Goal: Task Accomplishment & Management: Manage account settings

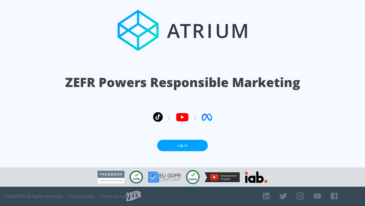
click at [181, 147] on link "Log In" at bounding box center [182, 145] width 51 height 11
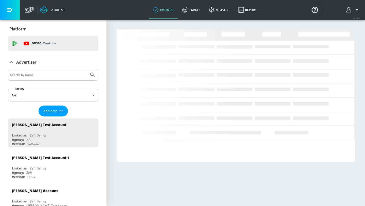
click at [67, 74] on input "Search by name" at bounding box center [48, 74] width 77 height 7
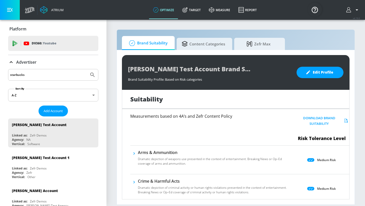
click at [87, 69] on button "Submit Search" at bounding box center [92, 74] width 11 height 11
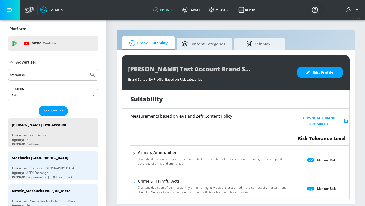
drag, startPoint x: 55, startPoint y: 73, endPoint x: 0, endPoint y: 66, distance: 55.5
paste input "Starbucks | FY25 Fall Pecan Pulse"
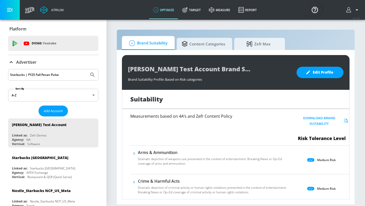
click at [87, 69] on button "Submit Search" at bounding box center [92, 74] width 11 height 11
drag, startPoint x: 64, startPoint y: 74, endPoint x: 5, endPoint y: 72, distance: 59.1
type input "starbucks"
click at [87, 69] on button "Submit Search" at bounding box center [92, 74] width 11 height 11
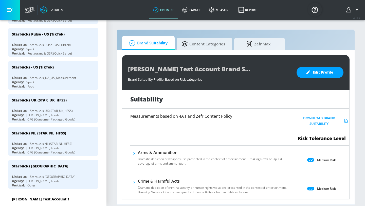
scroll to position [221, 0]
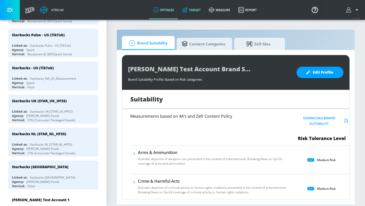
click at [195, 9] on link "Target" at bounding box center [191, 10] width 27 height 18
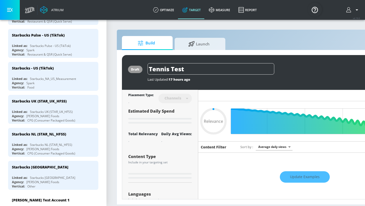
type input "0.05"
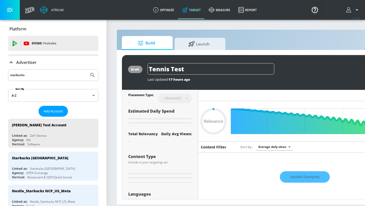
click at [46, 72] on input "starbucks" at bounding box center [48, 75] width 77 height 7
click at [45, 76] on input "starbucks" at bounding box center [48, 75] width 77 height 7
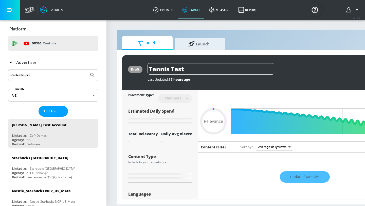
type input "starbucks peca"
type input "0.22"
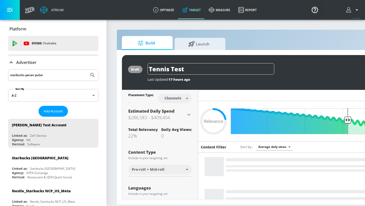
click at [87, 69] on button "Submit Search" at bounding box center [92, 74] width 11 height 11
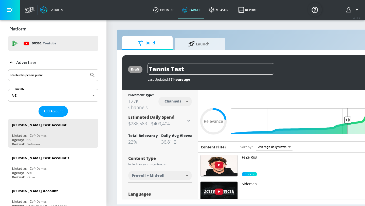
drag, startPoint x: 47, startPoint y: 76, endPoint x: 25, endPoint y: 72, distance: 22.4
click at [25, 72] on input "starbucks pecan pulse" at bounding box center [48, 75] width 77 height 7
click at [26, 72] on input "starbucks pecan pulse" at bounding box center [48, 75] width 77 height 7
drag, startPoint x: 26, startPoint y: 75, endPoint x: 46, endPoint y: 75, distance: 20.8
click at [46, 75] on input "starbucks pecan pulse" at bounding box center [48, 75] width 77 height 7
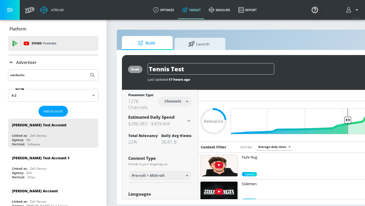
click at [87, 69] on button "Submit Search" at bounding box center [92, 74] width 11 height 11
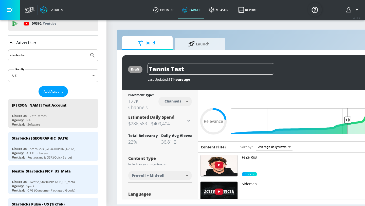
scroll to position [21, 0]
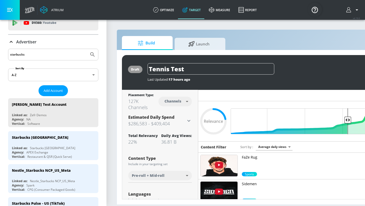
drag, startPoint x: 33, startPoint y: 53, endPoint x: 0, endPoint y: 49, distance: 33.8
paste input "Fall FY25/FY26 Seasonal Pecan"
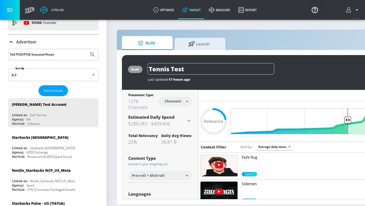
click at [87, 49] on button "Submit Search" at bounding box center [92, 54] width 11 height 11
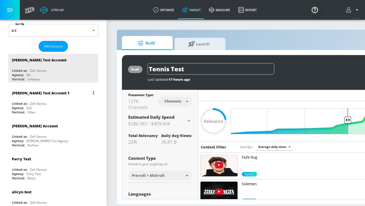
scroll to position [3, 0]
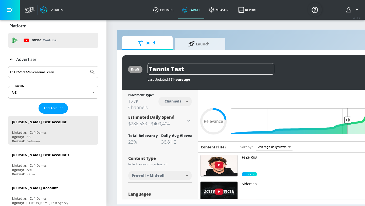
drag, startPoint x: 64, startPoint y: 71, endPoint x: 11, endPoint y: 69, distance: 53.0
click at [11, 69] on input "Fall FY25/FY26 Seasonal Pecan" at bounding box center [48, 72] width 77 height 7
type input "starbucks"
click at [87, 66] on button "Submit Search" at bounding box center [92, 71] width 11 height 11
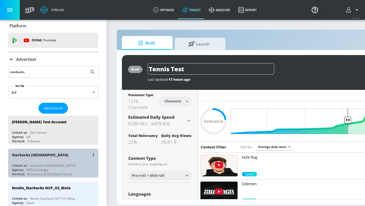
click at [30, 157] on div "Starbucks [GEOGRAPHIC_DATA]" at bounding box center [54, 154] width 85 height 12
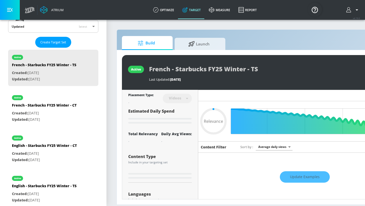
scroll to position [16, 0]
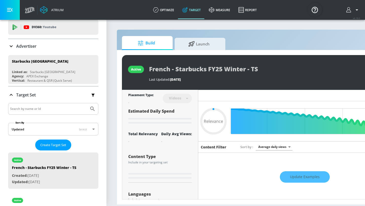
type input "0.22"
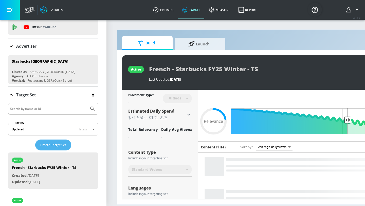
click at [58, 143] on span "Create Target Set" at bounding box center [53, 145] width 26 height 6
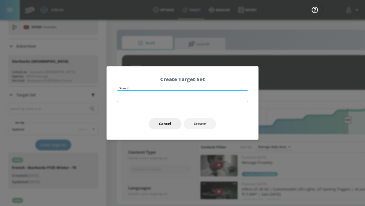
click at [135, 99] on input "text" at bounding box center [182, 96] width 131 height 12
paste input "Fall FY25/FY26 Seasonal Pecan"
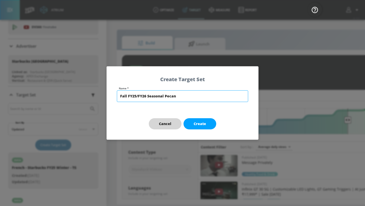
type input "Fall FY25/FY26 Seasonal Pecan"
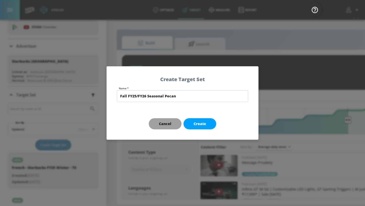
click at [170, 121] on span "Cancel" at bounding box center [165, 124] width 12 height 6
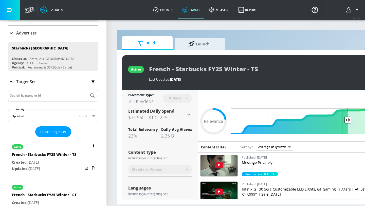
scroll to position [28, 0]
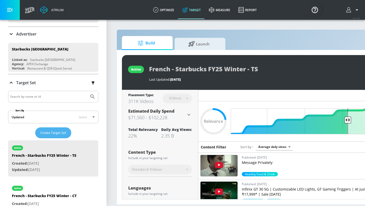
click at [53, 134] on span "Create Target Set" at bounding box center [53, 133] width 26 height 6
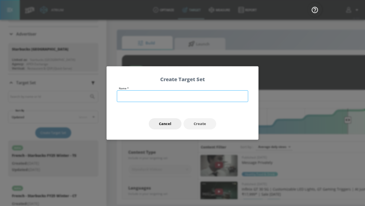
click at [141, 95] on input "text" at bounding box center [182, 96] width 131 height 12
paste input "Fall FY25/FY26 Seasonal Pecan"
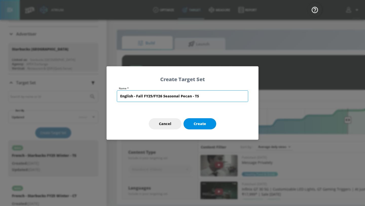
type input "English - Fall FY25/FY26 Seasonal Pecan - TS"
click at [198, 122] on span "Create" at bounding box center [200, 124] width 12 height 6
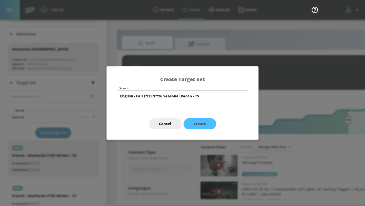
type input "English - Fall FY25/FY26 Seasonal Pecan - TS"
type input "channels"
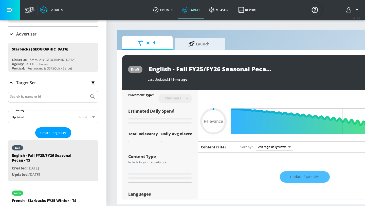
type input "0.7"
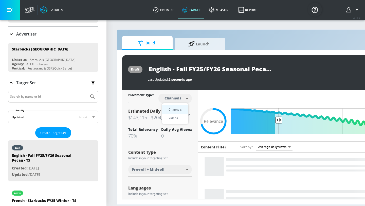
click at [179, 100] on body "Atrium optimize Target measure Report optimize Target measure Report v 4.19.0 P…" at bounding box center [182, 103] width 365 height 206
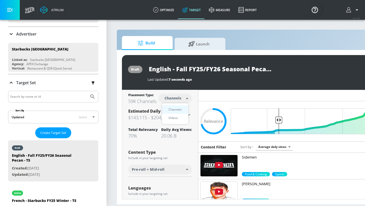
click at [178, 115] on div "Videos" at bounding box center [173, 117] width 14 height 5
type input "videos"
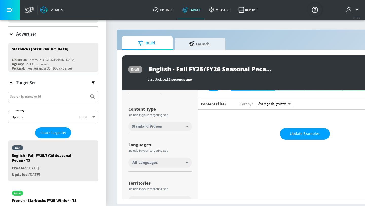
scroll to position [44, 0]
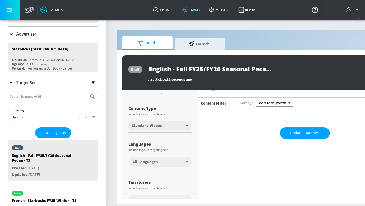
click at [163, 127] on body "Atrium optimize Target measure Report optimize Target measure Report v 4.19.0 P…" at bounding box center [182, 103] width 365 height 206
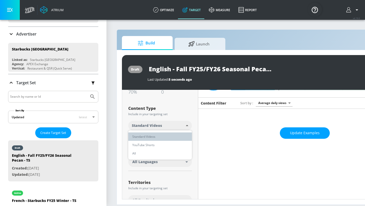
click at [163, 134] on li "Standard Videos" at bounding box center [160, 136] width 64 height 8
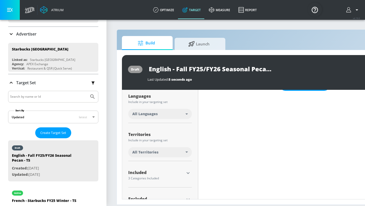
scroll to position [93, 0]
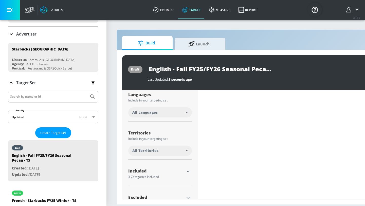
click at [160, 115] on div "All Languages" at bounding box center [158, 112] width 53 height 5
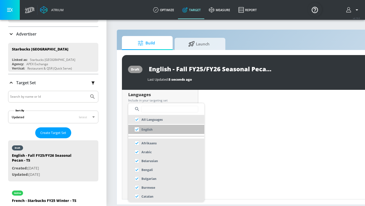
click at [136, 128] on input "checkbox" at bounding box center [136, 129] width 9 height 9
checkbox input "true"
checkbox input "false"
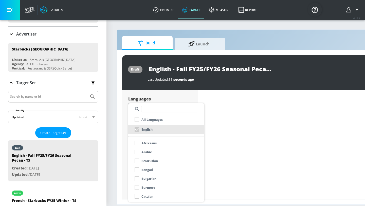
scroll to position [97, 0]
click at [126, 141] on div at bounding box center [182, 103] width 365 height 206
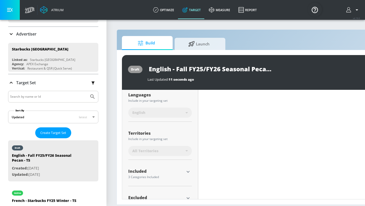
click at [147, 152] on span "All Territories" at bounding box center [145, 150] width 26 height 5
click at [148, 150] on span "All Territories" at bounding box center [145, 150] width 26 height 5
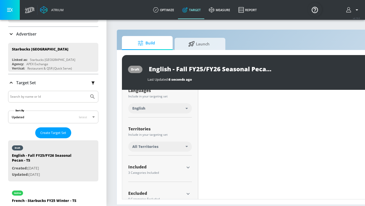
scroll to position [93, 0]
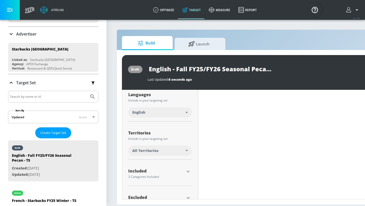
click at [187, 150] on icon at bounding box center [186, 150] width 2 height 1
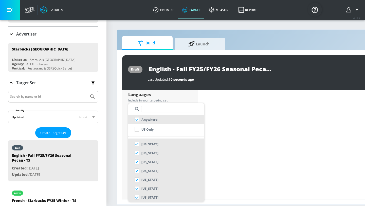
scroll to position [0, 0]
click at [162, 107] on input "text" at bounding box center [169, 109] width 57 height 7
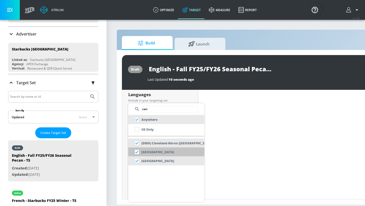
type input "can"
click at [137, 150] on input "checkbox" at bounding box center [136, 151] width 9 height 9
checkbox input "false"
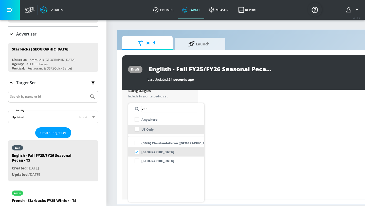
scroll to position [93, 0]
click at [124, 145] on div at bounding box center [182, 103] width 365 height 206
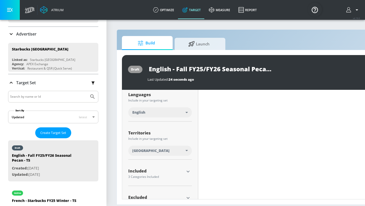
scroll to position [110, 0]
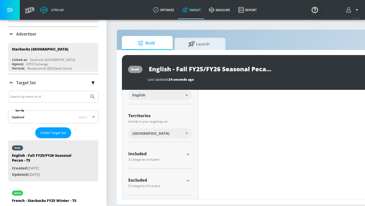
click at [188, 154] on icon "button" at bounding box center [187, 154] width 3 height 2
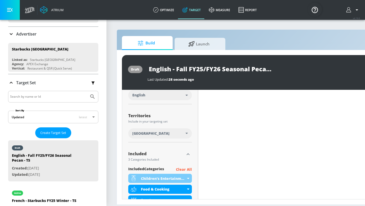
scroll to position [147, 0]
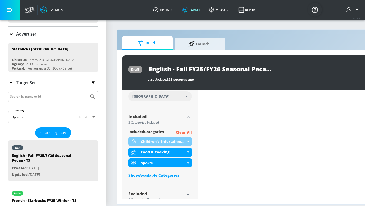
click at [188, 131] on p "Clear All" at bounding box center [184, 132] width 16 height 6
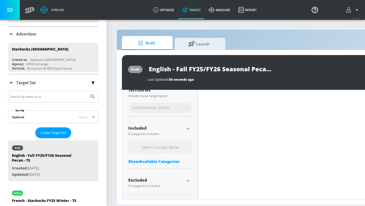
click at [162, 161] on div "Show Available Categories" at bounding box center [160, 161] width 64 height 5
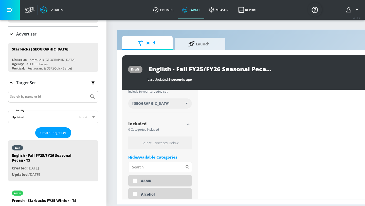
scroll to position [136, 0]
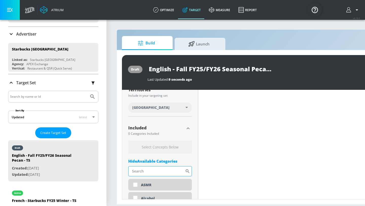
click at [143, 171] on input "Sort By" at bounding box center [156, 171] width 57 height 10
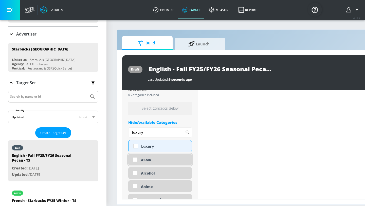
scroll to position [177, 0]
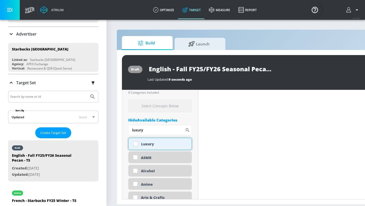
type input "luxury"
click at [136, 144] on input "checkbox" at bounding box center [135, 143] width 9 height 9
checkbox input "true"
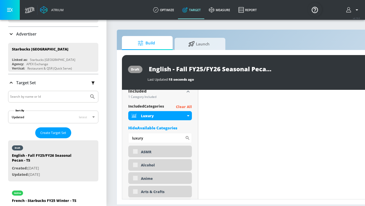
scroll to position [181, 0]
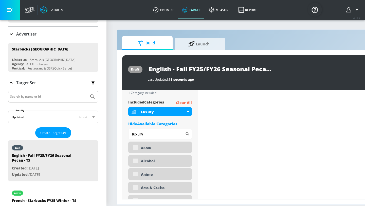
drag, startPoint x: 146, startPoint y: 135, endPoint x: 121, endPoint y: 133, distance: 25.9
click at [121, 133] on div "draft English - Fall FY25/FY26 Seasonal Pecan - TS Last Updated: 15 seconds ago…" at bounding box center [266, 127] width 299 height 154
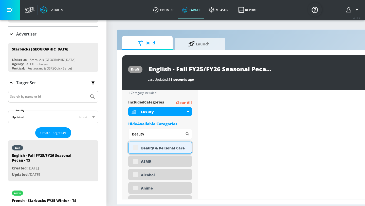
type input "beauty"
click at [136, 148] on div "Beauty & Personal Care" at bounding box center [160, 147] width 64 height 12
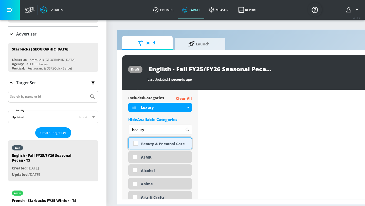
scroll to position [177, 0]
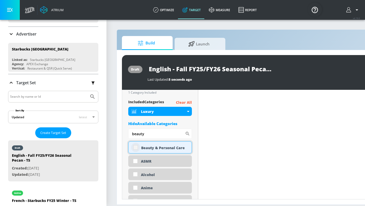
click at [136, 148] on input "checkbox" at bounding box center [135, 147] width 9 height 9
checkbox input "true"
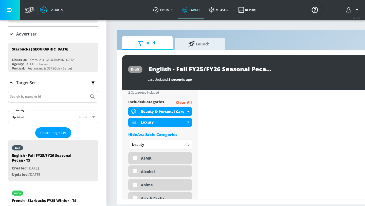
drag, startPoint x: 154, startPoint y: 146, endPoint x: 106, endPoint y: 138, distance: 48.8
click at [106, 138] on section "Build Launch draft English - Fall FY25/FY26 Seasonal Pecan - TS Last Updated: 8…" at bounding box center [266, 112] width 320 height 186
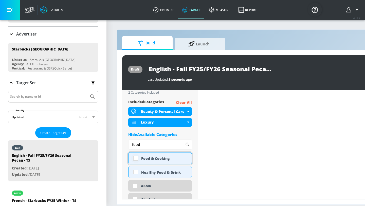
type input "food"
click at [135, 157] on input "checkbox" at bounding box center [135, 158] width 9 height 9
checkbox input "true"
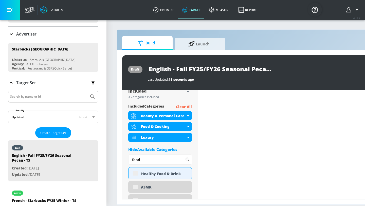
scroll to position [181, 0]
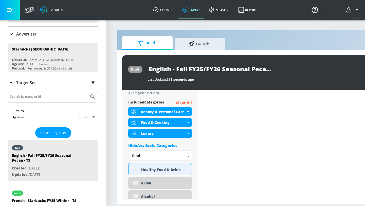
drag, startPoint x: 142, startPoint y: 155, endPoint x: 113, endPoint y: 153, distance: 28.7
click at [113, 153] on section "Build Launch draft English - Fall FY25/FY26 Seasonal Pecan - TS Last Updated: 1…" at bounding box center [266, 112] width 320 height 186
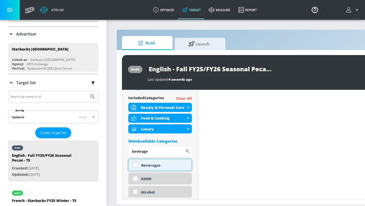
scroll to position [177, 0]
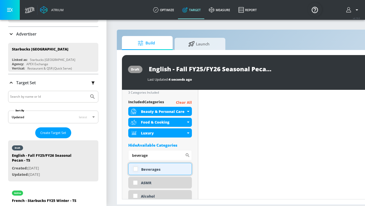
type input "beverage"
click at [136, 171] on input "checkbox" at bounding box center [135, 168] width 9 height 9
checkbox input "true"
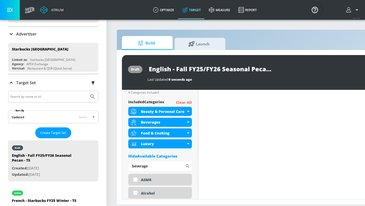
drag, startPoint x: 153, startPoint y: 167, endPoint x: 123, endPoint y: 164, distance: 30.3
type input "d"
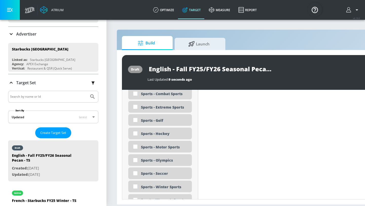
scroll to position [1579, 0]
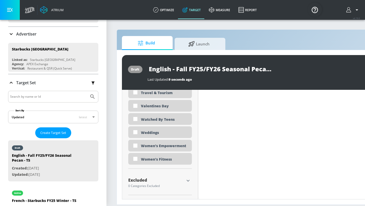
click at [151, 181] on div "Excluded" at bounding box center [156, 180] width 56 height 4
click at [187, 180] on icon "button" at bounding box center [187, 180] width 3 height 2
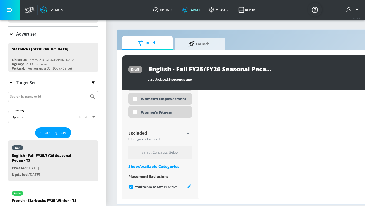
click at [166, 168] on div "Show Available Categories" at bounding box center [160, 166] width 64 height 5
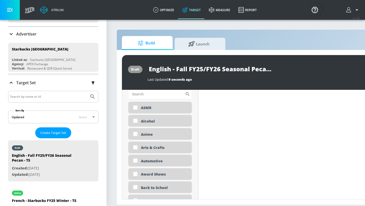
scroll to position [1707, 0]
click at [143, 93] on input "Sort By" at bounding box center [156, 94] width 57 height 10
type input "k"
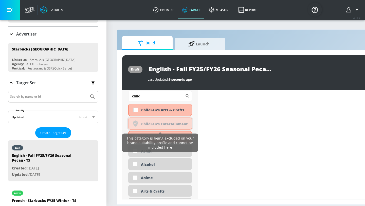
scroll to position [1705, 0]
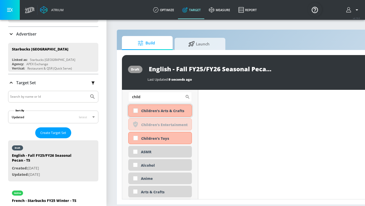
type input "child"
click at [136, 109] on input "checkbox" at bounding box center [135, 110] width 9 height 9
checkbox input "true"
click at [136, 140] on input "checkbox" at bounding box center [135, 137] width 9 height 9
checkbox input "true"
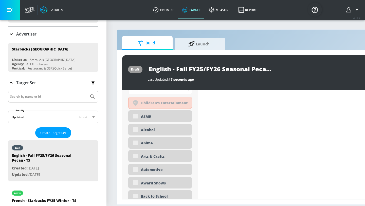
scroll to position [1683, 0]
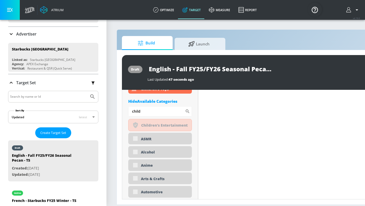
drag, startPoint x: 143, startPoint y: 111, endPoint x: 121, endPoint y: 110, distance: 21.5
click at [122, 110] on div "draft English - Fall FY25/FY26 Seasonal Pecan - TS Last Updated: 47 seconds ago…" at bounding box center [266, 127] width 299 height 154
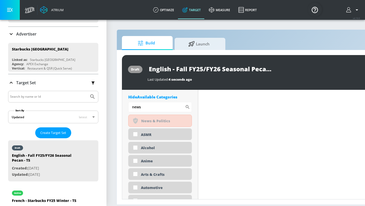
scroll to position [1678, 0]
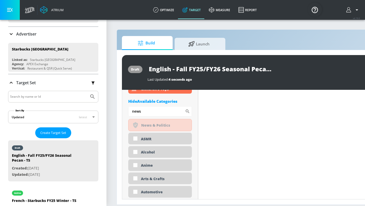
type input "news"
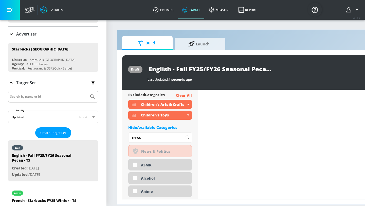
scroll to position [1650, 0]
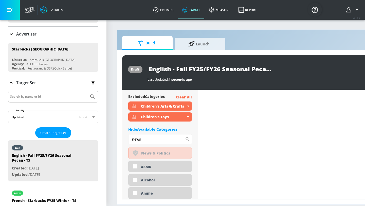
click at [182, 97] on p "Clear All" at bounding box center [184, 97] width 16 height 6
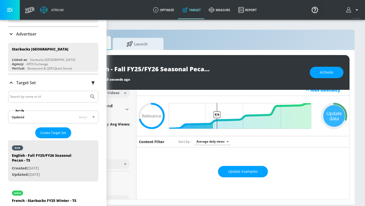
scroll to position [0, 0]
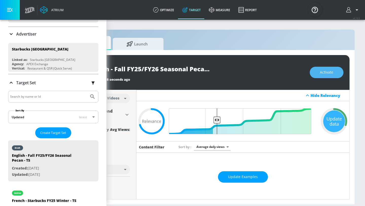
click at [324, 76] on button "Activate" at bounding box center [327, 72] width 34 height 11
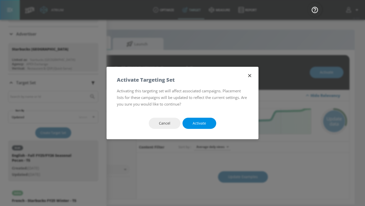
click at [202, 123] on span "Activate" at bounding box center [199, 123] width 13 height 6
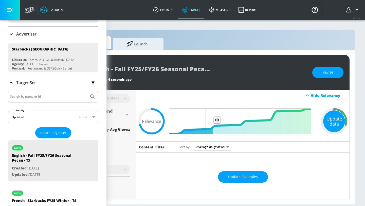
click at [327, 127] on div "Update data" at bounding box center [334, 121] width 22 height 22
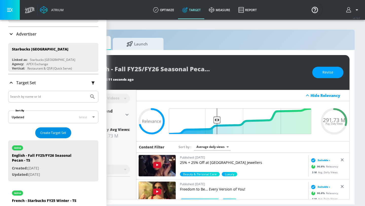
click at [61, 130] on span "Create Target Set" at bounding box center [53, 133] width 26 height 6
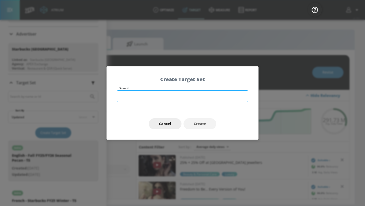
click at [142, 101] on input "text" at bounding box center [182, 96] width 131 height 12
paste input "Fall FY25/FY26 Seasonal Pecan"
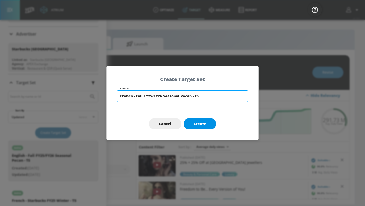
type input "French - Fall FY25/FY26 Seasonal Pecan - TS"
click at [196, 124] on span "Create" at bounding box center [200, 124] width 12 height 6
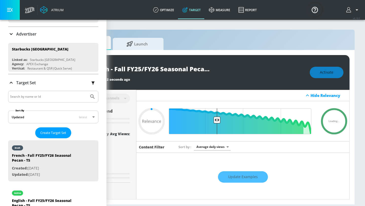
type input "French - Fall FY25/FY26 Seasonal Pecan - TS"
type input "channels"
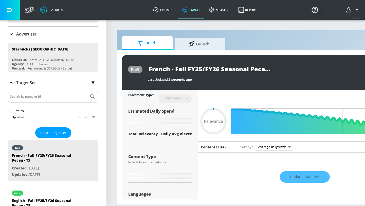
type input "0.7"
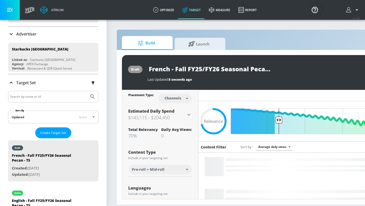
click at [179, 99] on body "Atrium optimize Target measure Report optimize Target measure Report v 4.19.0 P…" at bounding box center [182, 103] width 365 height 206
click at [178, 118] on div "Videos" at bounding box center [173, 117] width 14 height 5
type input "videos"
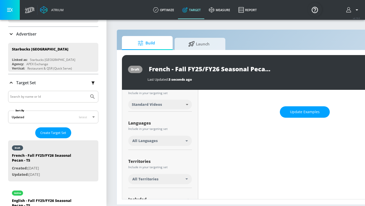
scroll to position [61, 0]
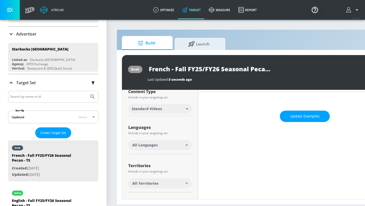
click at [170, 144] on div "All Languages" at bounding box center [158, 144] width 53 height 5
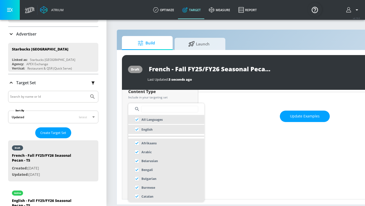
click at [149, 109] on input "text" at bounding box center [169, 109] width 57 height 7
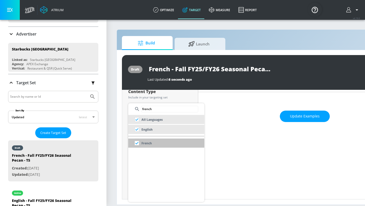
type input "french"
click at [137, 143] on input "checkbox" at bounding box center [136, 142] width 9 height 9
checkbox input "false"
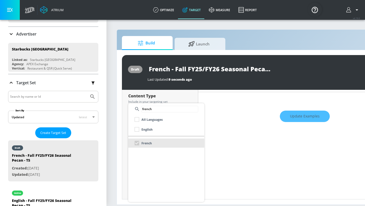
scroll to position [65, 0]
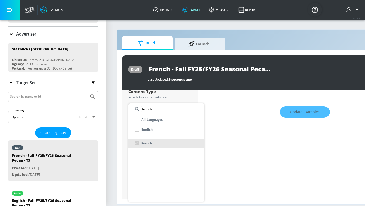
click at [124, 151] on div at bounding box center [182, 103] width 365 height 206
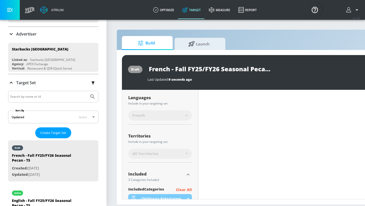
scroll to position [107, 0]
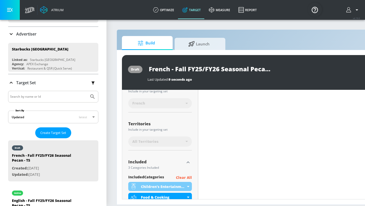
click at [154, 141] on span "All Territories" at bounding box center [145, 141] width 26 height 5
click at [170, 142] on div "All Territories" at bounding box center [158, 141] width 53 height 5
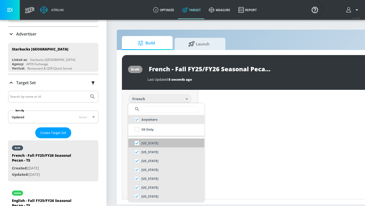
scroll to position [102, 0]
click at [156, 110] on input "text" at bounding box center [169, 109] width 57 height 7
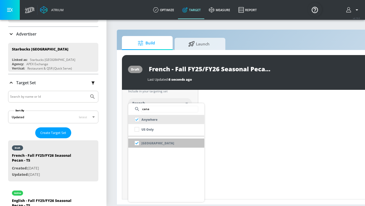
type input "cana"
click at [137, 142] on input "checkbox" at bounding box center [136, 142] width 9 height 9
checkbox input "false"
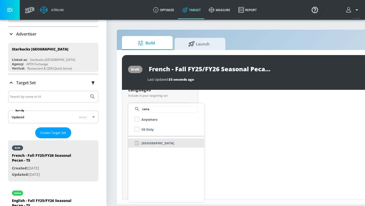
scroll to position [107, 0]
click at [122, 149] on div at bounding box center [182, 103] width 365 height 206
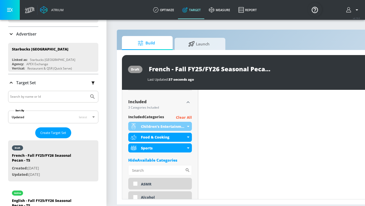
scroll to position [164, 0]
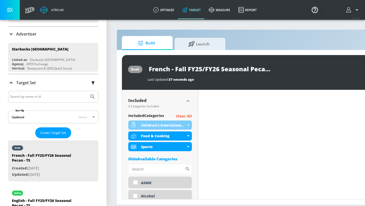
click at [184, 114] on p "Clear All" at bounding box center [184, 116] width 16 height 6
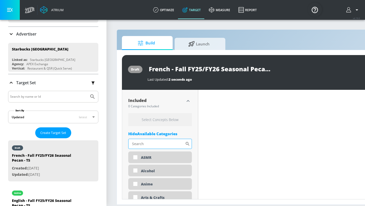
click at [152, 145] on input "Sort By" at bounding box center [156, 144] width 57 height 10
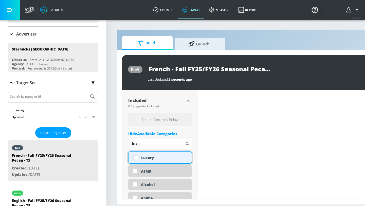
type input "luxu"
click at [134, 156] on input "checkbox" at bounding box center [135, 157] width 9 height 9
checkbox input "true"
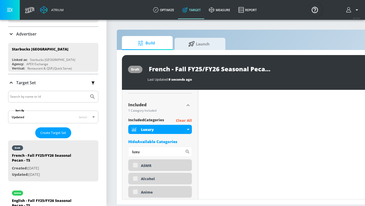
scroll to position [168, 0]
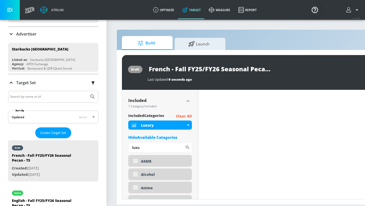
drag, startPoint x: 142, startPoint y: 144, endPoint x: 116, endPoint y: 141, distance: 26.2
click at [117, 141] on div "Build Launch draft French - Fall FY25/FY26 Seasonal Pecan - TS Last Updated: 9 …" at bounding box center [267, 116] width 300 height 175
drag, startPoint x: 144, startPoint y: 147, endPoint x: 115, endPoint y: 145, distance: 28.9
click at [116, 145] on section "Build Launch draft French - Fall FY25/FY26 Seasonal Pecan - TS Last Updated: 9 …" at bounding box center [266, 112] width 320 height 186
type input "n"
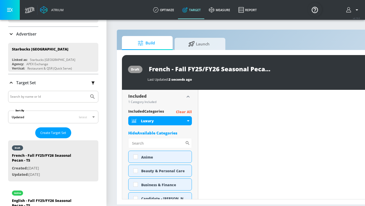
scroll to position [164, 0]
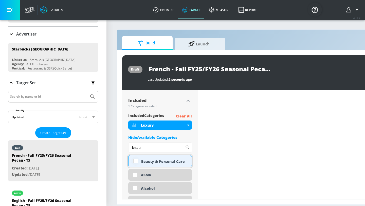
type input "beau"
click at [138, 159] on input "checkbox" at bounding box center [135, 160] width 9 height 9
checkbox input "true"
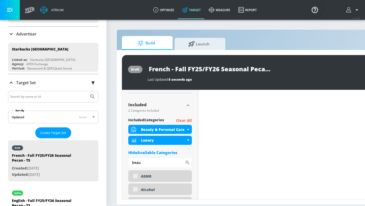
scroll to position [168, 0]
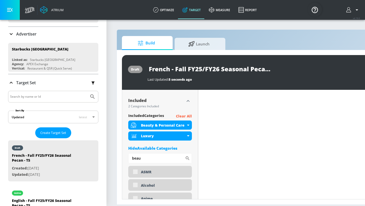
drag, startPoint x: 144, startPoint y: 158, endPoint x: 111, endPoint y: 157, distance: 32.4
click at [111, 157] on section "Build Launch draft French - Fall FY25/FY26 Seasonal Pecan - TS Last Updated: 5 …" at bounding box center [266, 112] width 320 height 186
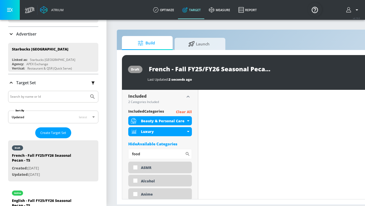
scroll to position [164, 0]
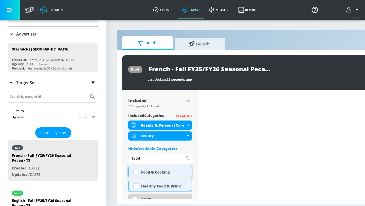
type input "food"
click at [135, 172] on input "checkbox" at bounding box center [135, 171] width 9 height 9
checkbox input "true"
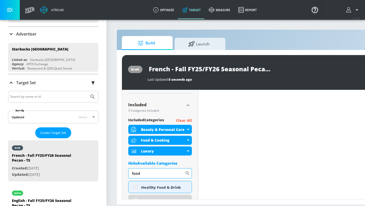
scroll to position [168, 0]
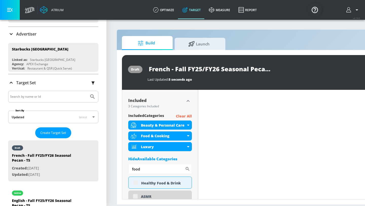
drag, startPoint x: 144, startPoint y: 169, endPoint x: 111, endPoint y: 168, distance: 33.7
click at [111, 168] on section "Build Launch draft French - Fall FY25/FY26 Seasonal Pecan - TS Last Updated: 5 …" at bounding box center [266, 112] width 320 height 186
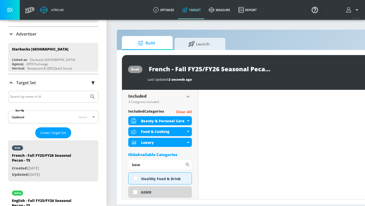
scroll to position [164, 0]
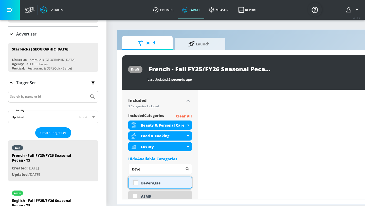
type input "beve"
click at [136, 184] on input "checkbox" at bounding box center [135, 182] width 9 height 9
checkbox input "true"
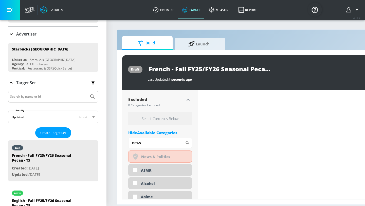
scroll to position [1660, 0]
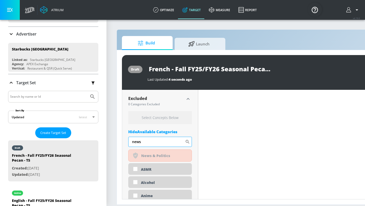
click at [171, 142] on input "news" at bounding box center [156, 142] width 57 height 10
drag, startPoint x: 170, startPoint y: 142, endPoint x: 128, endPoint y: 138, distance: 42.5
click at [131, 138] on input "news" at bounding box center [156, 142] width 57 height 10
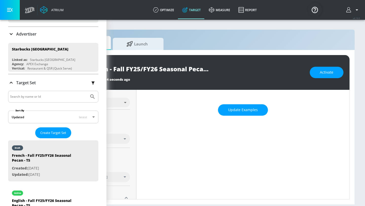
scroll to position [0, 0]
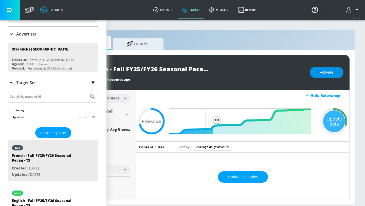
click at [331, 70] on span "Activate" at bounding box center [326, 72] width 13 height 6
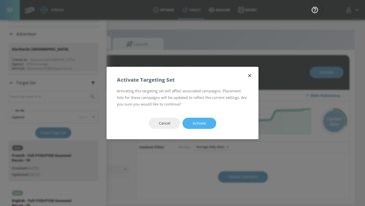
click at [201, 126] on span "Activate" at bounding box center [199, 123] width 13 height 6
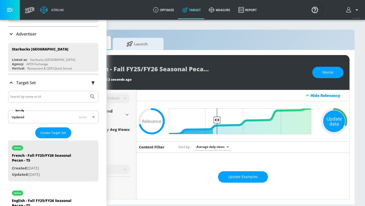
click at [333, 122] on div "Update data" at bounding box center [334, 121] width 22 height 22
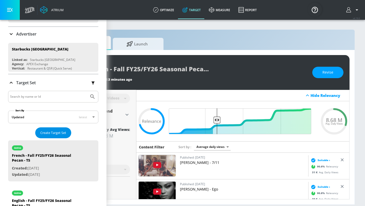
click at [58, 134] on span "Create Target Set" at bounding box center [53, 133] width 26 height 6
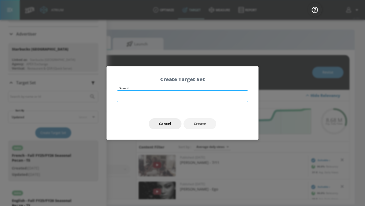
click at [126, 92] on input "text" at bounding box center [182, 96] width 131 height 12
type input "English -"
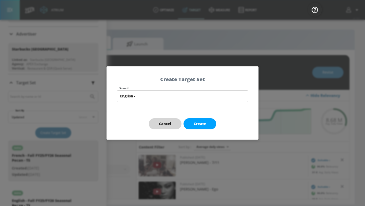
click at [165, 127] on button "Cancel" at bounding box center [165, 123] width 33 height 11
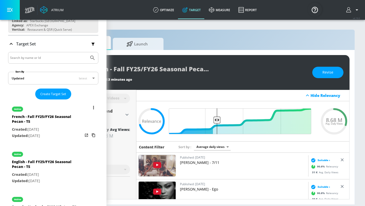
scroll to position [67, 0]
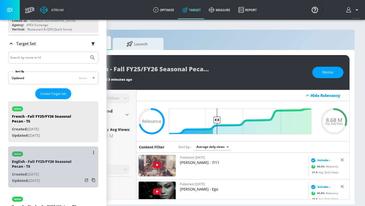
click at [62, 172] on p "Created: Aug. 13, 2025" at bounding box center [47, 174] width 71 height 6
type input "English - Fall FY25/FY26 Seasonal Pecan - TS"
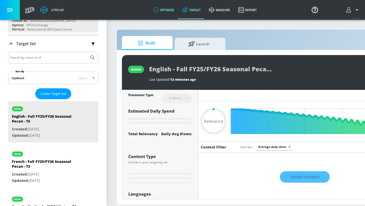
type input "0.7"
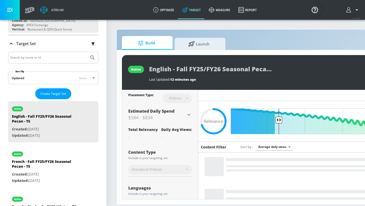
scroll to position [0, 62]
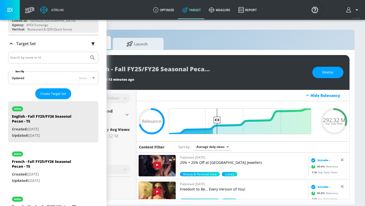
drag, startPoint x: 323, startPoint y: 120, endPoint x: 349, endPoint y: 120, distance: 26.4
click at [349, 120] on div "active English - Fall FY25/FY26 Seasonal Pecan - TS Last Updated: 13 minutes ag…" at bounding box center [204, 127] width 299 height 154
drag, startPoint x: 324, startPoint y: 119, endPoint x: 348, endPoint y: 119, distance: 23.8
click at [348, 119] on div "292.32 M Avg. Daily Views" at bounding box center [334, 121] width 30 height 8
copy span "292.32 M"
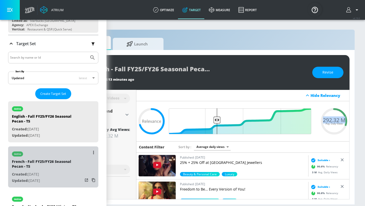
click at [44, 153] on div "active" at bounding box center [47, 152] width 71 height 13
type input "French - Fall FY25/FY26 Seasonal Pecan - TS"
type input "0.05"
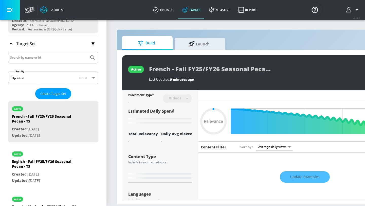
scroll to position [0, 62]
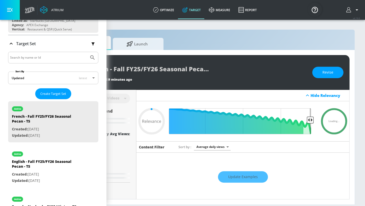
click at [290, 95] on div "Hide Relevancy" at bounding box center [242, 95] width 213 height 11
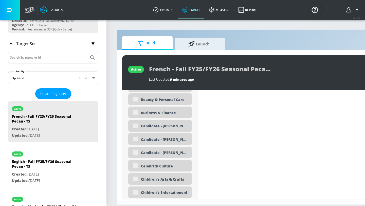
scroll to position [0, 0]
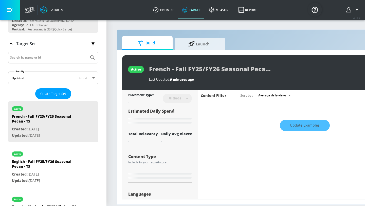
click at [213, 95] on h6 "Content Filter" at bounding box center [214, 95] width 26 height 5
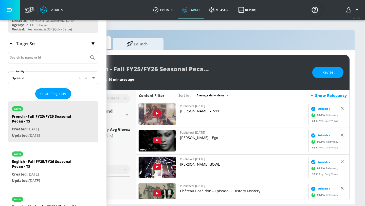
scroll to position [0, 62]
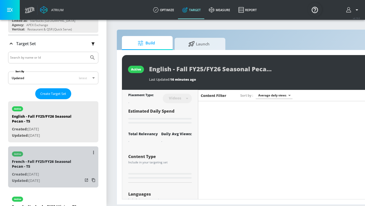
click at [20, 164] on div "French - Fall FY25/FY26 Seasonal Pecan - TS" at bounding box center [47, 165] width 71 height 12
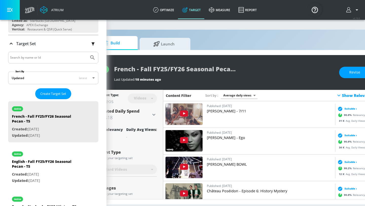
scroll to position [0, 62]
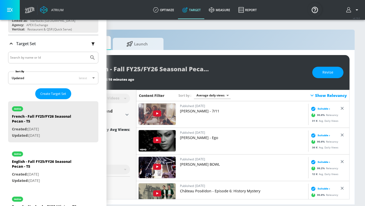
drag, startPoint x: 327, startPoint y: 77, endPoint x: 323, endPoint y: 82, distance: 6.3
click at [327, 77] on button "Revise" at bounding box center [327, 72] width 31 height 11
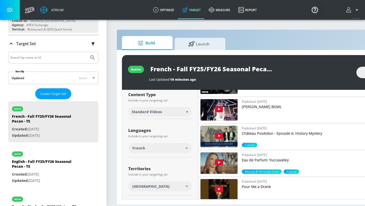
scroll to position [0, 0]
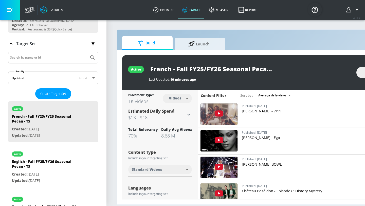
type input "English - Fall FY25/FY26 Seasonal Pecan - TS"
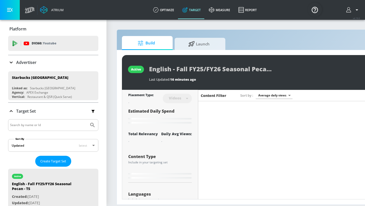
scroll to position [67, 0]
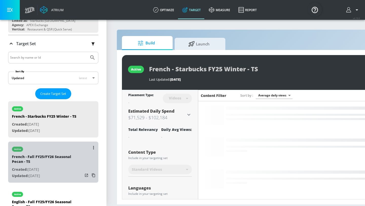
click at [27, 161] on div "French - Fall FY25/FY26 Seasonal Pecan - TS" at bounding box center [47, 160] width 71 height 12
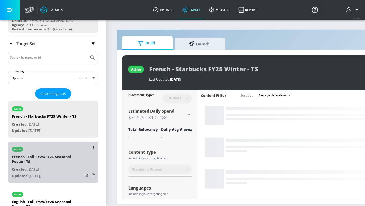
type input "French - Fall FY25/FY26 Seasonal Pecan - TS"
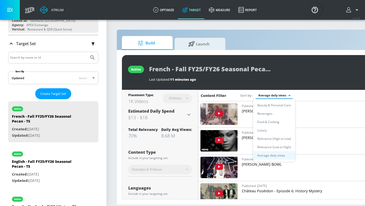
click at [263, 98] on body "Atrium optimize Target measure Report optimize Target measure Report v 4.19.0 P…" at bounding box center [182, 103] width 365 height 206
click at [193, 13] on div at bounding box center [182, 103] width 365 height 206
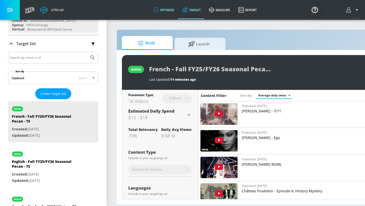
click at [166, 8] on link "optimize" at bounding box center [163, 10] width 29 height 18
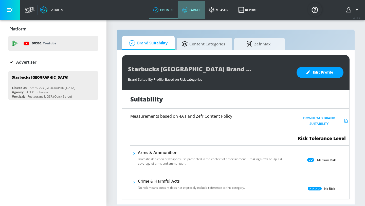
click at [190, 9] on link "Target" at bounding box center [191, 10] width 27 height 18
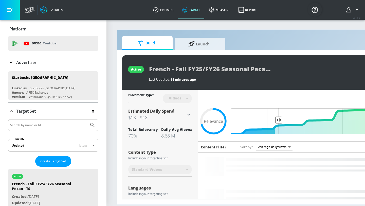
click at [150, 41] on span "Build" at bounding box center [146, 43] width 39 height 12
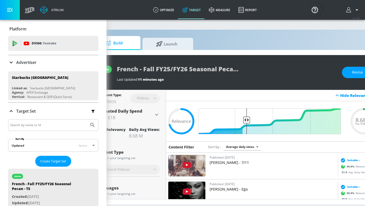
scroll to position [0, 62]
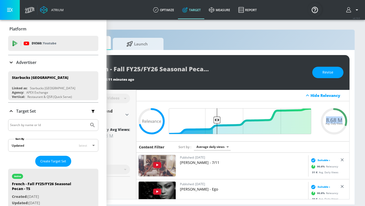
drag, startPoint x: 326, startPoint y: 121, endPoint x: 344, endPoint y: 120, distance: 17.5
click at [344, 120] on div "8.68 M Avg. Daily Views" at bounding box center [334, 121] width 30 height 8
copy span "8.68 M"
click at [52, 124] on input "Search by name or Id" at bounding box center [48, 125] width 77 height 7
type input "[PERSON_NAME] [PERSON_NAME]"
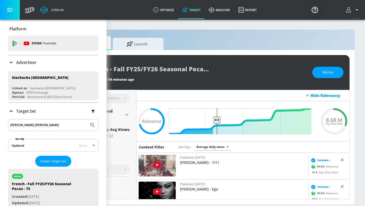
click at [87, 119] on button "Submit Search" at bounding box center [92, 124] width 11 height 11
drag, startPoint x: 34, startPoint y: 125, endPoint x: 0, endPoint y: 119, distance: 34.4
click at [0, 119] on div "Platform DV360: Youtube DV360: Youtube Advertiser starbucks Sort By A-Z asc ​ A…" at bounding box center [53, 117] width 106 height 194
click at [8, 61] on icon at bounding box center [11, 62] width 6 height 6
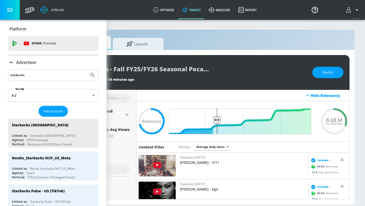
drag, startPoint x: 30, startPoint y: 76, endPoint x: 0, endPoint y: 72, distance: 30.7
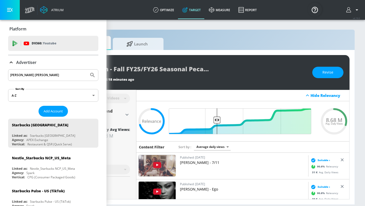
type input "[PERSON_NAME] [PERSON_NAME]"
click at [87, 69] on button "Submit Search" at bounding box center [92, 74] width 11 height 11
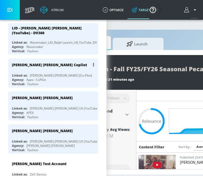
scroll to position [127, 0]
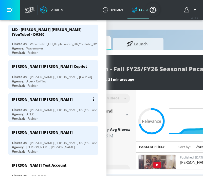
click at [48, 108] on div "[PERSON_NAME] [PERSON_NAME] US (YouTube)" at bounding box center [64, 110] width 68 height 4
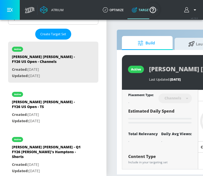
scroll to position [127, 0]
type input "0.3"
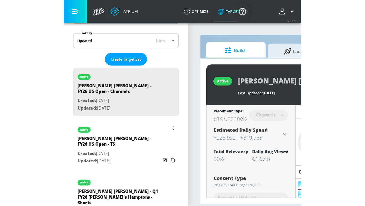
scroll to position [95, 0]
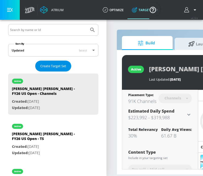
click at [47, 65] on span "Create Target Set" at bounding box center [53, 66] width 26 height 6
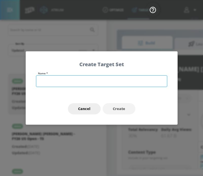
click at [55, 78] on input "text" at bounding box center [101, 81] width 131 height 12
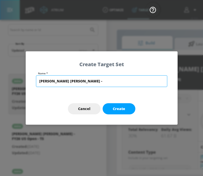
paste input "FY26 Polo Bear Chronicles"
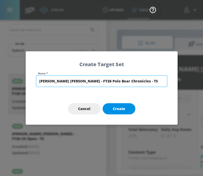
type input "[PERSON_NAME] [PERSON_NAME] - FY26 Polo Bear Chronicles - TS"
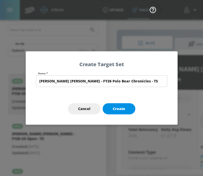
click at [118, 106] on span "Create" at bounding box center [119, 109] width 12 height 6
type input "[PERSON_NAME] [PERSON_NAME] - FY26 Polo Bear Chronicles - TS"
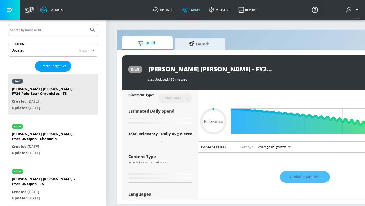
type input "0.3"
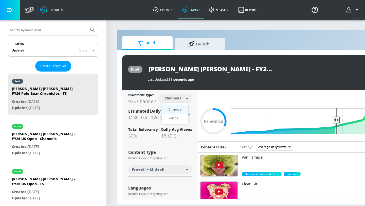
click at [180, 99] on body "Atrium optimize Target measure Report optimize Target measure Report v 4.19.0 P…" at bounding box center [182, 103] width 365 height 206
click at [178, 118] on div "Videos" at bounding box center [173, 117] width 14 height 5
type input "videos"
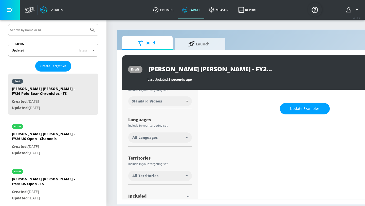
scroll to position [68, 0]
click at [149, 140] on span "All Languages" at bounding box center [144, 137] width 25 height 5
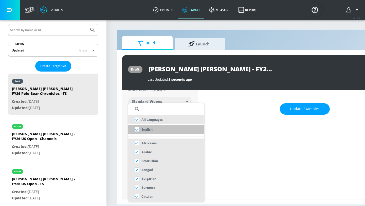
click at [137, 128] on input "checkbox" at bounding box center [136, 129] width 9 height 9
checkbox input "true"
checkbox input "false"
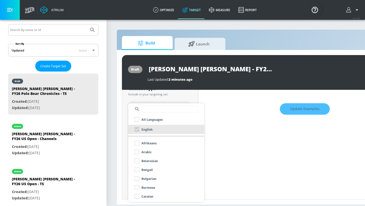
scroll to position [72, 0]
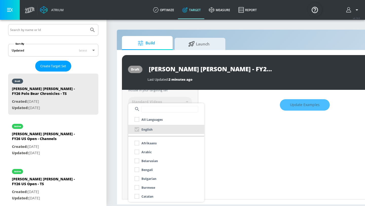
click at [124, 127] on div at bounding box center [182, 103] width 365 height 206
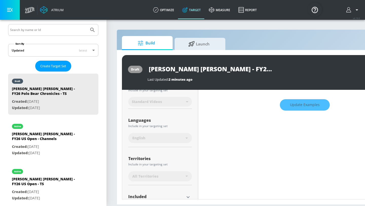
click at [140, 176] on span "All Territories" at bounding box center [145, 176] width 26 height 5
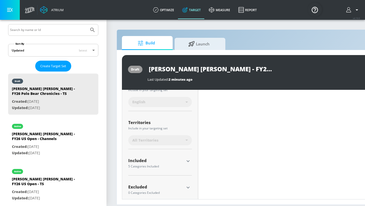
scroll to position [108, 0]
click at [186, 139] on icon at bounding box center [186, 139] width 2 height 1
click at [186, 140] on icon at bounding box center [186, 139] width 2 height 1
click at [185, 138] on div "All Territories" at bounding box center [160, 140] width 64 height 10
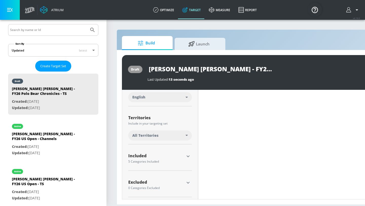
scroll to position [104, 0]
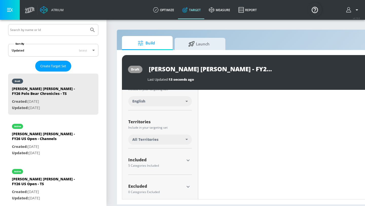
click at [185, 139] on div "All Territories" at bounding box center [158, 139] width 53 height 5
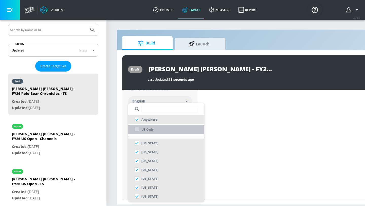
click at [151, 130] on p "US Only" at bounding box center [147, 129] width 12 height 5
checkbox input "false"
checkbox input "true"
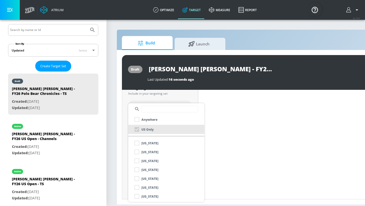
scroll to position [108, 0]
click at [124, 148] on div at bounding box center [182, 103] width 365 height 206
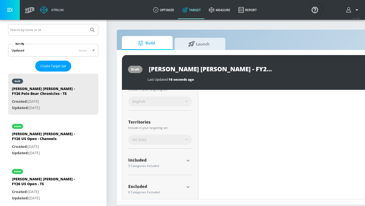
click at [139, 165] on div "5 Categories Included" at bounding box center [156, 165] width 56 height 3
click at [189, 160] on icon "button" at bounding box center [187, 161] width 3 height 2
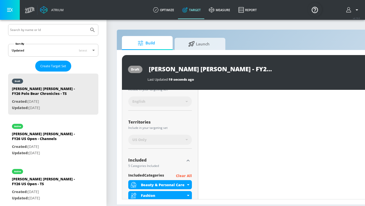
scroll to position [146, 0]
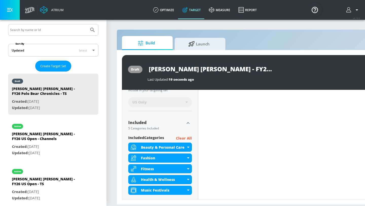
click at [187, 138] on p "Clear All" at bounding box center [184, 138] width 16 height 6
click at [183, 137] on p "Clear All" at bounding box center [184, 138] width 16 height 6
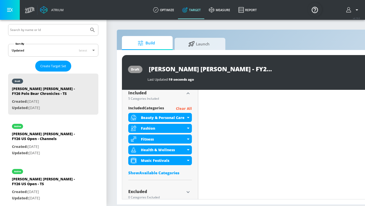
scroll to position [176, 0]
click at [186, 108] on p "Clear All" at bounding box center [184, 108] width 16 height 6
click at [181, 108] on p "Clear All" at bounding box center [184, 108] width 16 height 6
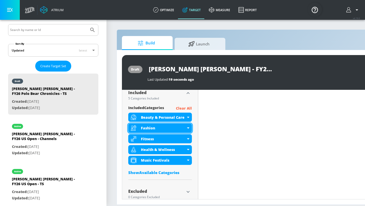
scroll to position [172, 0]
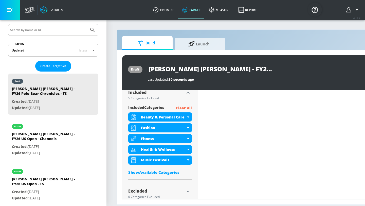
click at [164, 171] on div "Show Available Categories" at bounding box center [160, 171] width 64 height 5
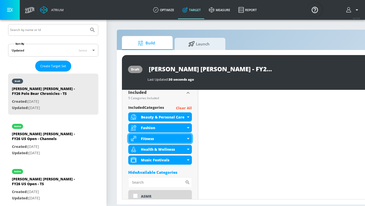
drag, startPoint x: 179, startPoint y: 138, endPoint x: 170, endPoint y: 138, distance: 8.9
click at [170, 138] on div "Fitness" at bounding box center [163, 138] width 45 height 5
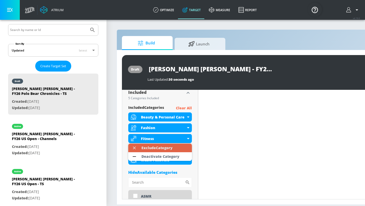
click at [174, 147] on div "Exclude Category" at bounding box center [157, 147] width 36 height 9
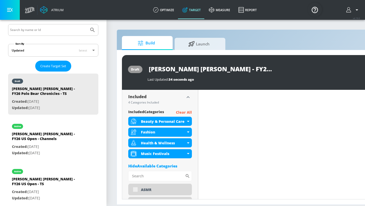
scroll to position [176, 0]
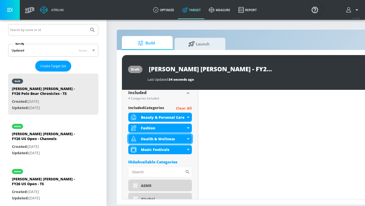
click at [188, 138] on icon at bounding box center [188, 138] width 2 height 1
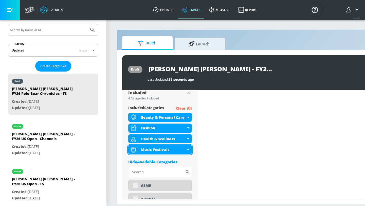
click at [188, 149] on icon at bounding box center [188, 149] width 2 height 1
click at [188, 148] on div "Music Festivals" at bounding box center [160, 149] width 64 height 9
click at [179, 149] on div "Music Festivals" at bounding box center [163, 149] width 45 height 5
click at [158, 149] on div "Music Festivals" at bounding box center [163, 149] width 45 height 5
click at [188, 147] on div "Music Festivals" at bounding box center [160, 149] width 64 height 9
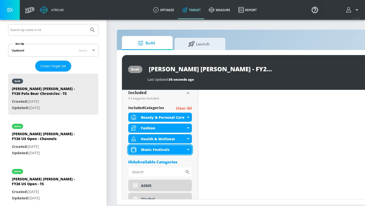
click at [188, 148] on div "Music Festivals" at bounding box center [160, 149] width 64 height 9
click at [185, 107] on p "Clear All" at bounding box center [184, 108] width 16 height 6
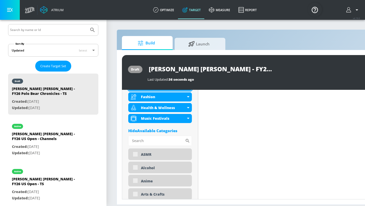
scroll to position [208, 0]
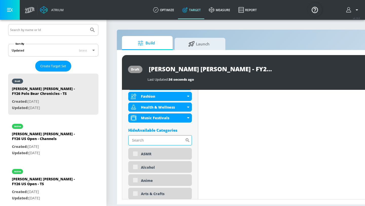
click at [146, 136] on input "Sort By" at bounding box center [156, 140] width 57 height 10
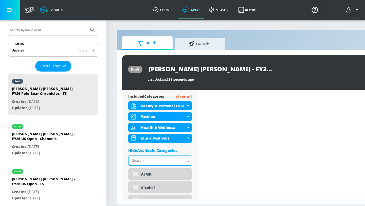
scroll to position [187, 0]
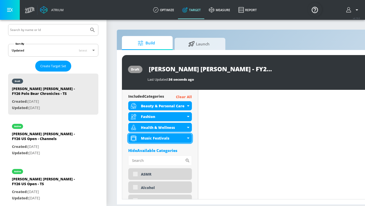
click at [187, 138] on icon at bounding box center [188, 137] width 2 height 1
click at [183, 96] on p "Clear All" at bounding box center [184, 97] width 16 height 6
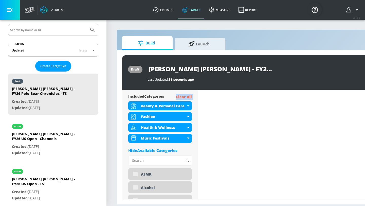
click at [183, 96] on p "Clear All" at bounding box center [184, 97] width 16 height 6
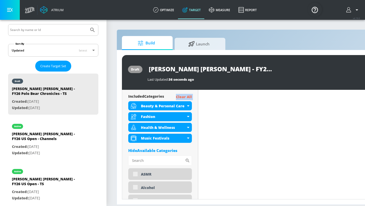
click at [183, 96] on p "Clear All" at bounding box center [184, 97] width 16 height 6
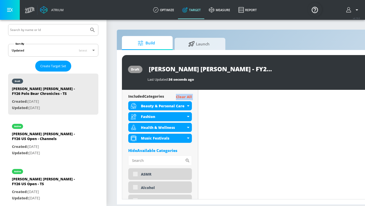
click at [183, 96] on p "Clear All" at bounding box center [184, 97] width 16 height 6
click at [169, 96] on div "included Categories Clear All" at bounding box center [160, 97] width 64 height 6
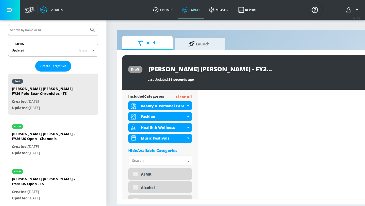
click at [182, 97] on p "Clear All" at bounding box center [184, 97] width 16 height 6
click at [188, 127] on icon at bounding box center [188, 127] width 2 height 1
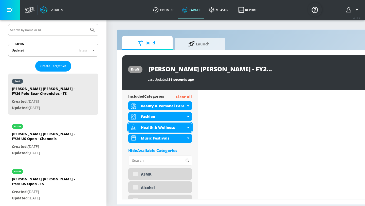
click at [188, 127] on icon at bounding box center [188, 127] width 2 height 1
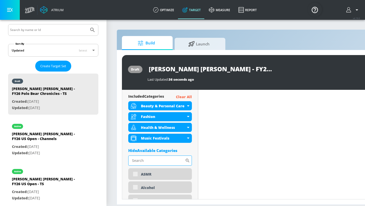
click at [169, 159] on input "Sort By" at bounding box center [156, 160] width 57 height 10
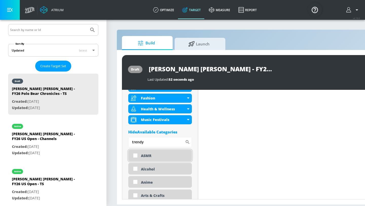
scroll to position [197, 0]
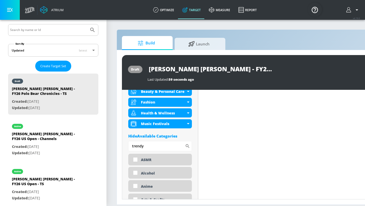
drag, startPoint x: 149, startPoint y: 144, endPoint x: 111, endPoint y: 142, distance: 38.0
click at [111, 142] on section "Build Launch draft [PERSON_NAME] [PERSON_NAME] - FY26 Polo Bear Chronicles - TS…" at bounding box center [266, 112] width 320 height 186
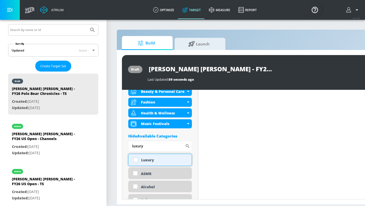
type input "luxury"
click at [136, 161] on input "checkbox" at bounding box center [135, 159] width 9 height 9
checkbox input "true"
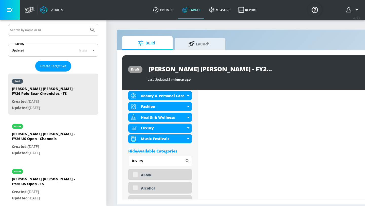
scroll to position [201, 0]
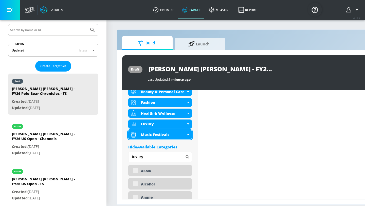
click at [189, 134] on icon at bounding box center [188, 134] width 2 height 1
click at [188, 134] on icon at bounding box center [188, 134] width 2 height 1
click at [143, 134] on div "Music Festivals" at bounding box center [163, 134] width 45 height 5
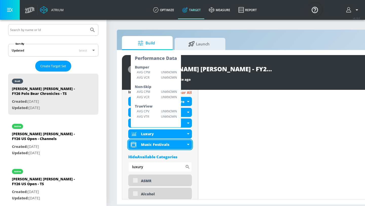
scroll to position [192, 0]
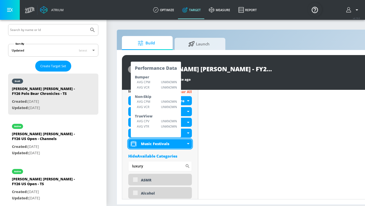
click at [133, 145] on icon at bounding box center [134, 144] width 6 height 6
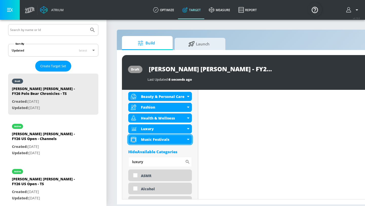
scroll to position [188, 0]
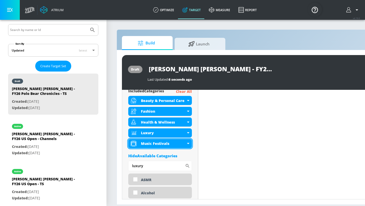
click at [187, 144] on div "Music Festivals" at bounding box center [160, 143] width 64 height 9
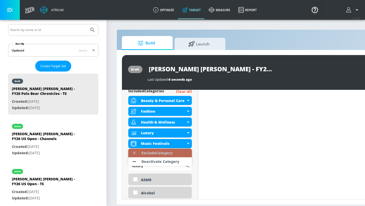
click at [183, 151] on li "Exclude Category" at bounding box center [160, 152] width 64 height 9
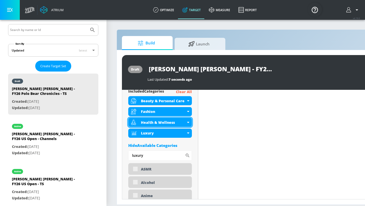
click at [188, 121] on div "Health & Wellness" at bounding box center [160, 122] width 64 height 9
click at [188, 122] on icon at bounding box center [188, 122] width 2 height 1
drag, startPoint x: 188, startPoint y: 122, endPoint x: 183, endPoint y: 122, distance: 4.6
click at [187, 122] on icon at bounding box center [188, 122] width 2 height 1
click at [147, 122] on div "Health & Wellness" at bounding box center [163, 122] width 45 height 5
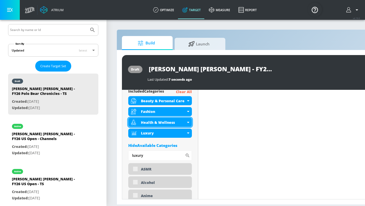
click at [155, 125] on div "Health & Wellness" at bounding box center [160, 122] width 64 height 9
click at [187, 122] on icon at bounding box center [188, 122] width 2 height 1
click at [188, 123] on div "Health & Wellness" at bounding box center [160, 122] width 64 height 9
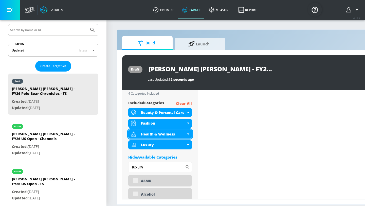
scroll to position [180, 0]
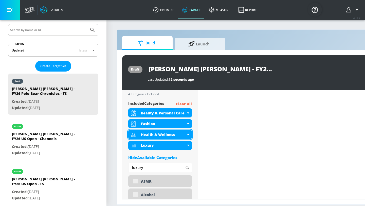
click at [188, 133] on div "Health & Wellness" at bounding box center [160, 134] width 64 height 9
drag, startPoint x: 149, startPoint y: 169, endPoint x: 113, endPoint y: 163, distance: 36.2
click at [113, 163] on section "Build Launch draft [PERSON_NAME] [PERSON_NAME] - FY26 Polo Bear Chronicles - TS…" at bounding box center [266, 112] width 320 height 186
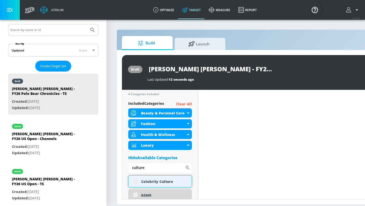
type input "culture"
click at [135, 182] on div "Celebrity Culture" at bounding box center [160, 181] width 64 height 12
click at [135, 181] on div "Celebrity Culture" at bounding box center [160, 181] width 64 height 12
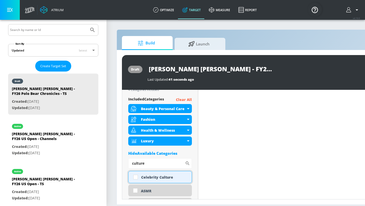
scroll to position [176, 0]
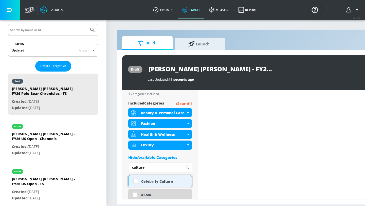
click at [135, 181] on input "checkbox" at bounding box center [135, 180] width 9 height 9
checkbox input "true"
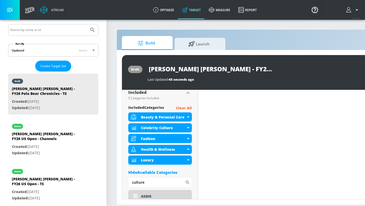
scroll to position [180, 0]
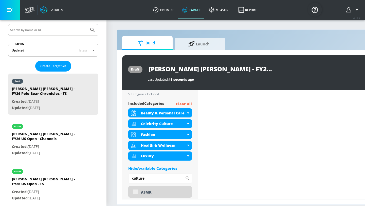
drag, startPoint x: 150, startPoint y: 177, endPoint x: 103, endPoint y: 174, distance: 46.7
click at [104, 175] on div "Atrium optimize Target measure Report optimize Target measure Report v 4.19.0 P…" at bounding box center [182, 103] width 365 height 206
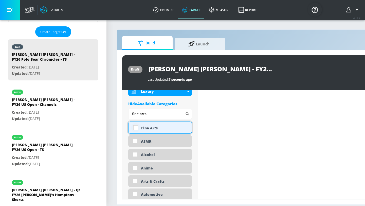
scroll to position [236, 0]
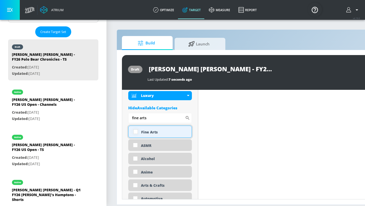
type input "fine arts"
click at [135, 133] on input "checkbox" at bounding box center [135, 131] width 9 height 9
checkbox input "true"
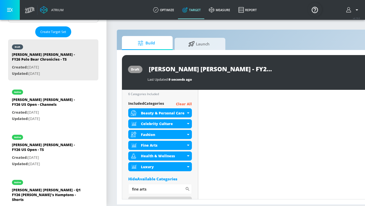
scroll to position [181, 0]
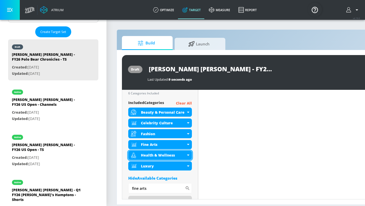
click at [188, 155] on icon at bounding box center [188, 155] width 2 height 1
click at [188, 154] on div "Health & Wellness" at bounding box center [160, 154] width 64 height 9
click at [187, 154] on div "Health & Wellness" at bounding box center [160, 154] width 64 height 9
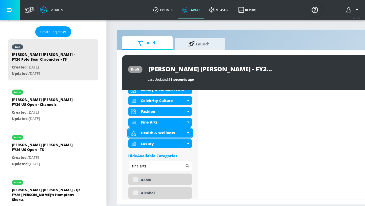
scroll to position [204, 0]
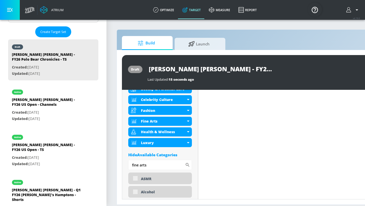
drag, startPoint x: 152, startPoint y: 165, endPoint x: 118, endPoint y: 159, distance: 34.0
click at [118, 159] on div "draft [PERSON_NAME] [PERSON_NAME] - FY26 Polo Bear Chronicles - TS Last Updated…" at bounding box center [266, 127] width 299 height 154
type input "f"
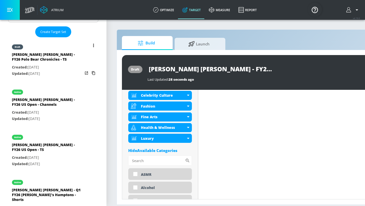
scroll to position [200, 0]
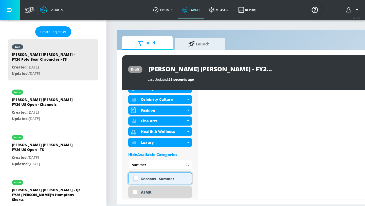
type input "summer"
click at [136, 177] on input "checkbox" at bounding box center [135, 178] width 9 height 9
checkbox input "true"
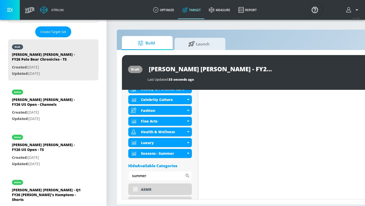
drag, startPoint x: 148, startPoint y: 177, endPoint x: 118, endPoint y: 177, distance: 30.9
click at [118, 177] on div "draft [PERSON_NAME] [PERSON_NAME] - FY26 Polo Bear Chronicles - TS Last Updated…" at bounding box center [266, 127] width 299 height 154
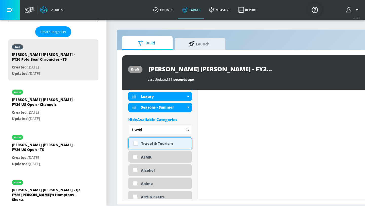
scroll to position [242, 0]
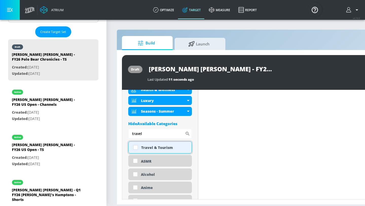
type input "travel"
click at [135, 148] on input "checkbox" at bounding box center [135, 147] width 9 height 9
checkbox input "true"
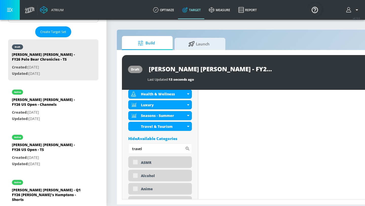
scroll to position [246, 0]
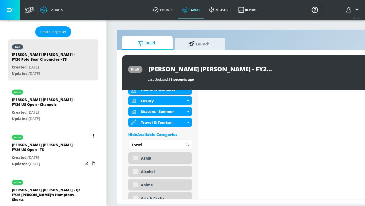
drag, startPoint x: 144, startPoint y: 145, endPoint x: 88, endPoint y: 138, distance: 56.9
click at [88, 138] on div "Atrium optimize Target measure Report optimize Target measure Report v 4.19.0 P…" at bounding box center [182, 103] width 365 height 206
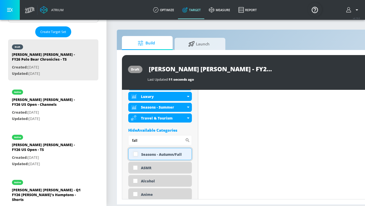
scroll to position [242, 0]
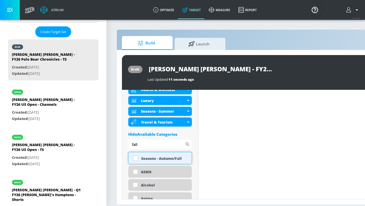
type input "fall"
click at [135, 159] on input "checkbox" at bounding box center [135, 157] width 9 height 9
checkbox input "true"
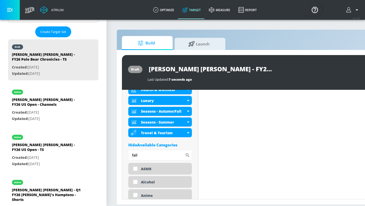
drag, startPoint x: 141, startPoint y: 156, endPoint x: 127, endPoint y: 156, distance: 14.2
type input "f"
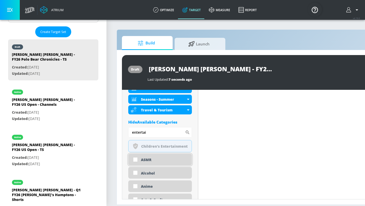
scroll to position [263, 0]
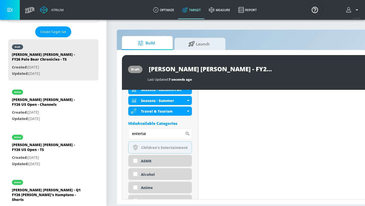
drag, startPoint x: 149, startPoint y: 136, endPoint x: 115, endPoint y: 126, distance: 36.1
click at [115, 126] on section "Build Launch draft [PERSON_NAME] [PERSON_NAME] - FY26 Polo Bear Chronicles - TS…" at bounding box center [266, 112] width 320 height 186
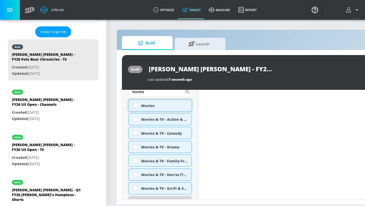
scroll to position [279, 0]
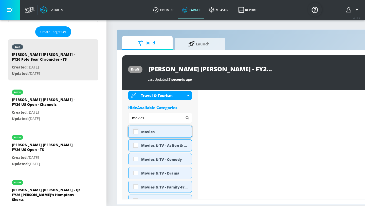
type input "movies"
click at [135, 132] on input "checkbox" at bounding box center [135, 131] width 9 height 9
checkbox input "true"
drag, startPoint x: 149, startPoint y: 120, endPoint x: 124, endPoint y: 118, distance: 24.9
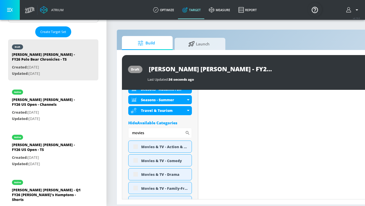
scroll to position [294, 0]
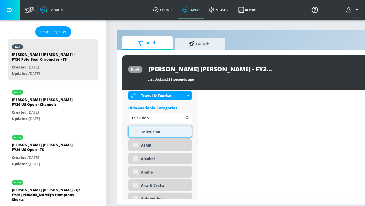
type input "television"
click at [136, 132] on div "Television" at bounding box center [160, 131] width 64 height 12
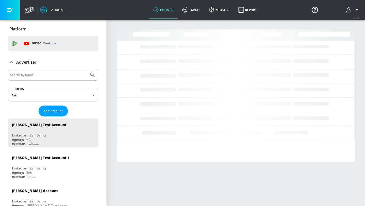
click at [41, 76] on input "Search by name" at bounding box center [48, 74] width 77 height 7
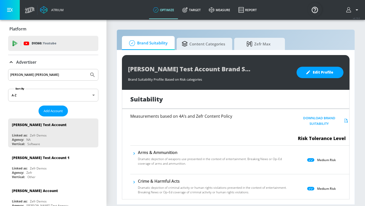
type input "[PERSON_NAME] [PERSON_NAME]"
click at [87, 69] on button "Submit Search" at bounding box center [92, 74] width 11 height 11
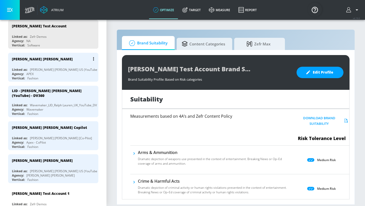
scroll to position [98, 0]
click at [35, 69] on div "[PERSON_NAME] [PERSON_NAME] US (YouTube)" at bounding box center [64, 70] width 68 height 4
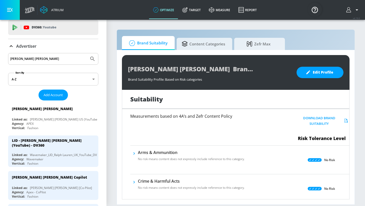
scroll to position [6, 0]
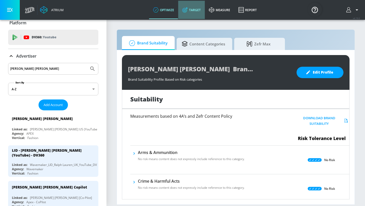
click at [188, 11] on link "Target" at bounding box center [191, 10] width 27 height 18
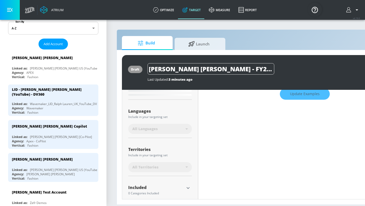
scroll to position [116, 0]
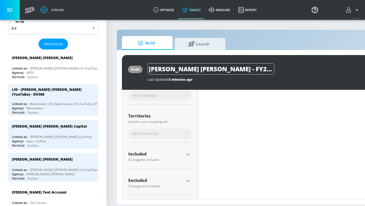
type input "0.3"
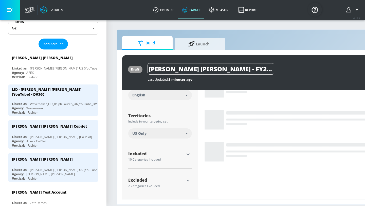
scroll to position [110, 0]
click at [188, 179] on icon "button" at bounding box center [188, 180] width 6 height 6
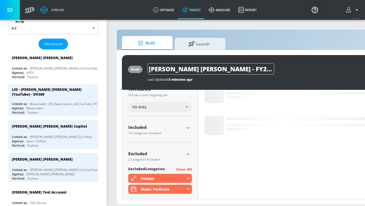
scroll to position [175, 0]
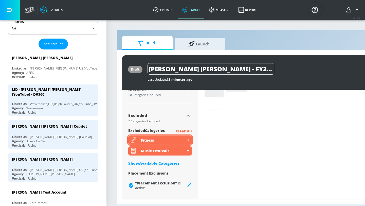
click at [188, 138] on div "Fitness" at bounding box center [160, 139] width 64 height 9
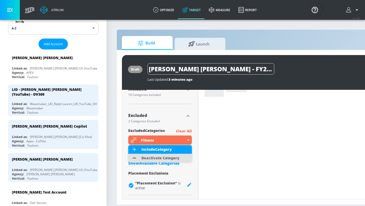
click at [176, 156] on div "Deactivate Category" at bounding box center [160, 158] width 38 height 4
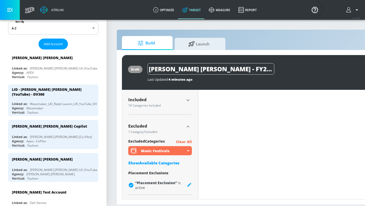
scroll to position [169, 0]
click at [188, 150] on icon at bounding box center [188, 150] width 2 height 1
click at [184, 141] on p "Clear All" at bounding box center [184, 142] width 16 height 6
click at [188, 150] on icon at bounding box center [188, 150] width 2 height 1
click at [157, 162] on div "Show Available Categories" at bounding box center [160, 162] width 64 height 5
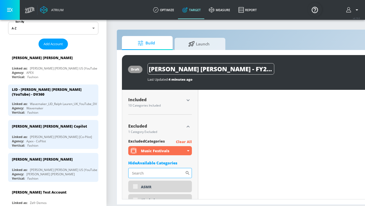
click at [158, 172] on input "Sort By" at bounding box center [156, 173] width 57 height 10
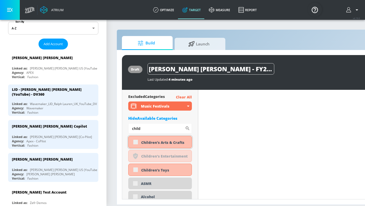
scroll to position [222, 0]
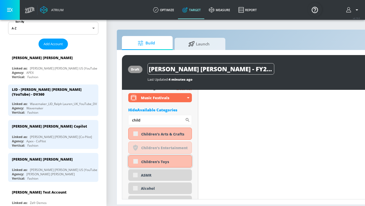
type input "child"
click at [136, 161] on div "Children's Toys" at bounding box center [160, 161] width 64 height 12
click at [135, 133] on div "Children's Arts & Crafts" at bounding box center [160, 133] width 64 height 12
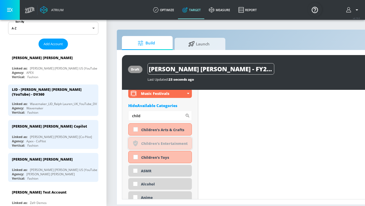
scroll to position [217, 0]
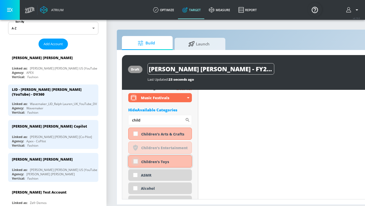
click at [136, 161] on input "checkbox" at bounding box center [135, 161] width 9 height 9
checkbox input "true"
click at [135, 133] on input "checkbox" at bounding box center [135, 133] width 9 height 9
checkbox input "true"
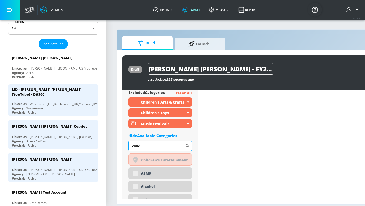
scroll to position [222, 0]
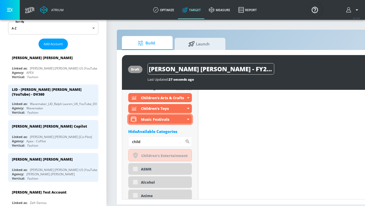
click at [188, 119] on icon at bounding box center [188, 119] width 2 height 1
click at [187, 119] on icon at bounding box center [188, 119] width 2 height 1
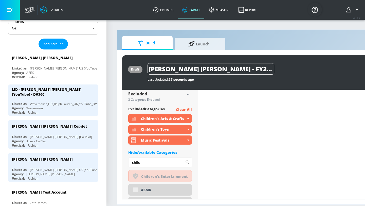
scroll to position [201, 0]
click at [183, 109] on p "Clear All" at bounding box center [184, 110] width 16 height 6
click at [181, 108] on p "Clear All" at bounding box center [184, 110] width 16 height 6
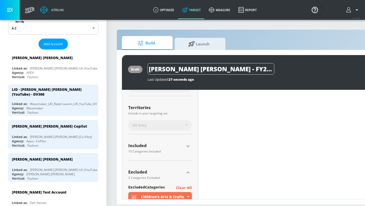
scroll to position [147, 0]
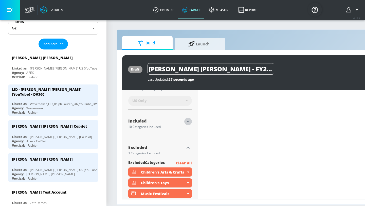
click at [188, 121] on icon "button" at bounding box center [187, 122] width 3 height 2
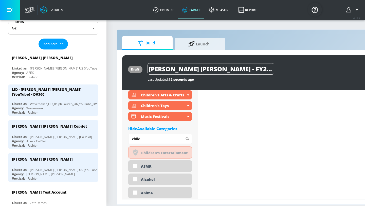
scroll to position [346, 0]
drag, startPoint x: 158, startPoint y: 140, endPoint x: 129, endPoint y: 135, distance: 29.1
click at [129, 135] on input "child" at bounding box center [156, 139] width 57 height 10
click at [134, 151] on icon at bounding box center [135, 152] width 5 height 6
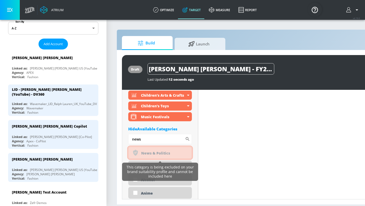
click at [136, 151] on icon at bounding box center [135, 152] width 5 height 6
click at [138, 151] on div "noun_Safety_1930823_000000 Created with Sketch." at bounding box center [135, 152] width 9 height 9
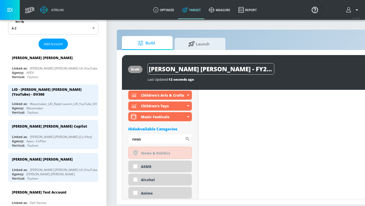
drag, startPoint x: 142, startPoint y: 140, endPoint x: 128, endPoint y: 138, distance: 14.5
click at [128, 138] on input "news" at bounding box center [156, 139] width 57 height 10
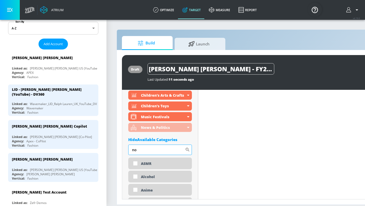
type input "n"
type input "e"
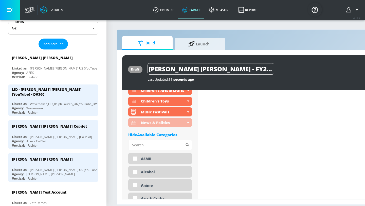
scroll to position [312, 0]
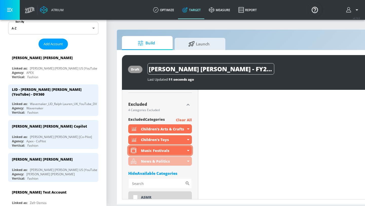
click at [187, 151] on icon at bounding box center [188, 150] width 2 height 1
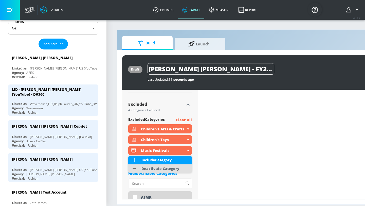
click at [179, 167] on div "Deactivate Category" at bounding box center [160, 168] width 43 height 9
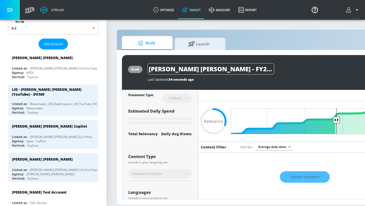
scroll to position [0, 62]
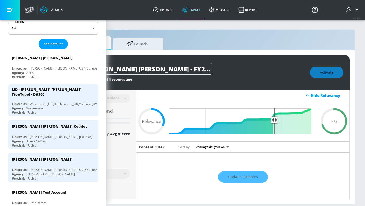
click at [322, 74] on div "Activate" at bounding box center [327, 72] width 34 height 11
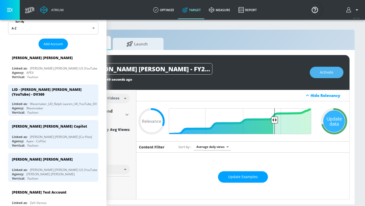
click at [325, 70] on span "Activate" at bounding box center [326, 72] width 13 height 6
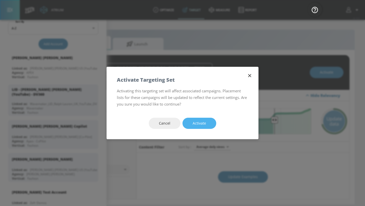
click at [201, 124] on span "Activate" at bounding box center [199, 123] width 13 height 6
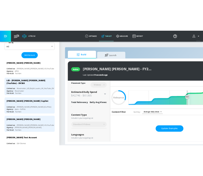
scroll to position [1, 0]
